Goal: Task Accomplishment & Management: Manage account settings

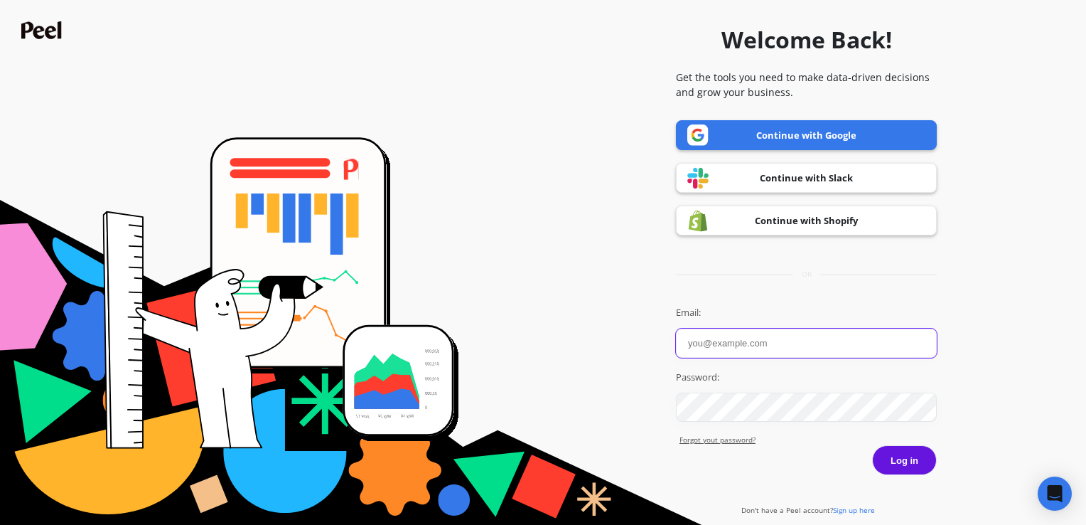
click at [795, 335] on input "Email:" at bounding box center [806, 342] width 261 height 29
drag, startPoint x: 796, startPoint y: 434, endPoint x: 796, endPoint y: 424, distance: 10.0
click at [796, 434] on link "Forgot yout password?" at bounding box center [807, 439] width 257 height 11
click at [776, 338] on input "Email:" at bounding box center [806, 342] width 261 height 29
click at [723, 340] on input "Email:" at bounding box center [806, 342] width 261 height 29
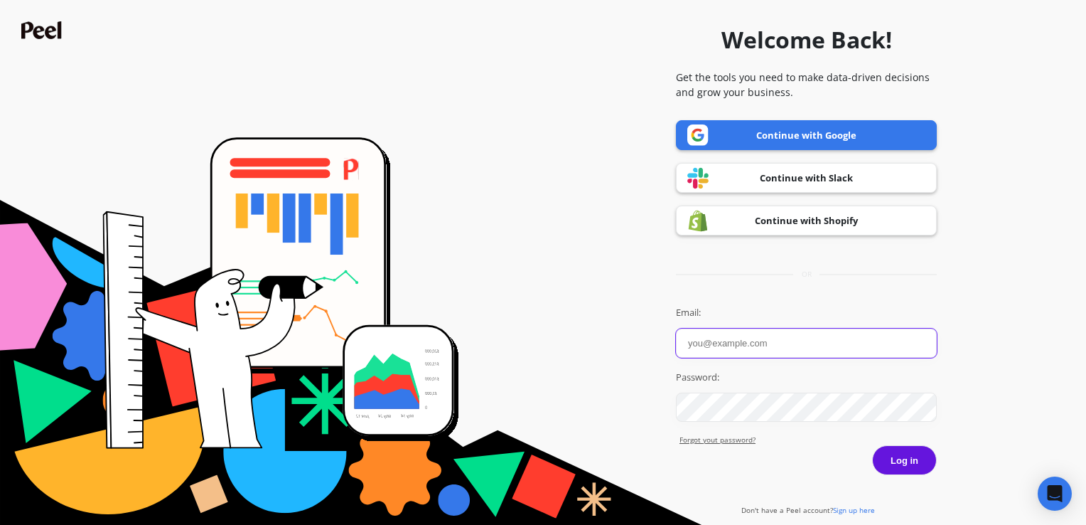
click at [751, 339] on input "Email:" at bounding box center [806, 342] width 261 height 29
click at [756, 335] on input "Email:" at bounding box center [806, 342] width 261 height 29
click at [1017, 186] on form "Welcome Back! Get the tools you need to make data-driven decisions and grow you…" at bounding box center [543, 262] width 1072 height 510
click at [810, 351] on input "Email:" at bounding box center [806, 342] width 261 height 29
click at [758, 345] on input "Email:" at bounding box center [806, 342] width 261 height 29
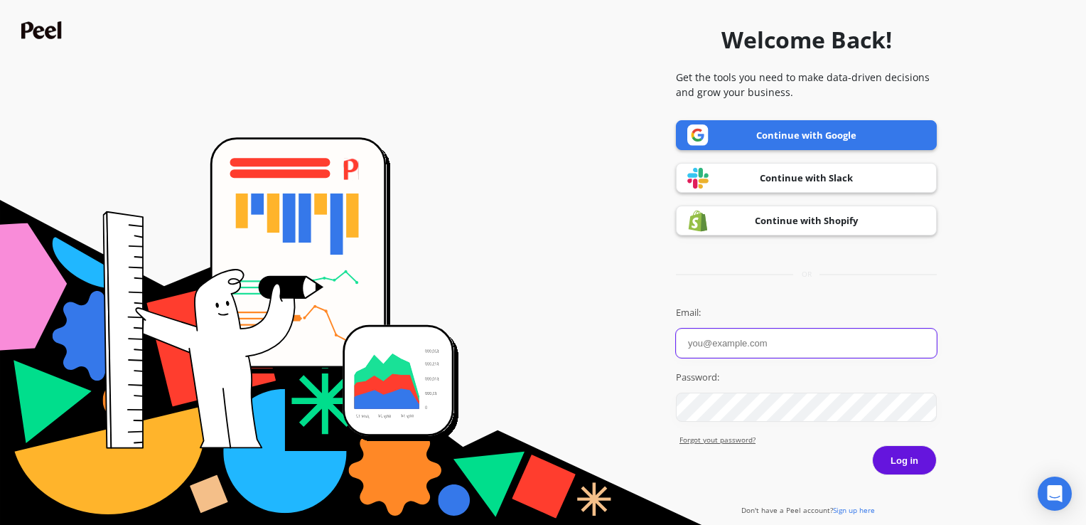
click at [758, 345] on input "Email:" at bounding box center [806, 342] width 261 height 29
click at [738, 437] on link "Forgot yout password?" at bounding box center [807, 439] width 257 height 11
